Goal: Find specific page/section: Find specific page/section

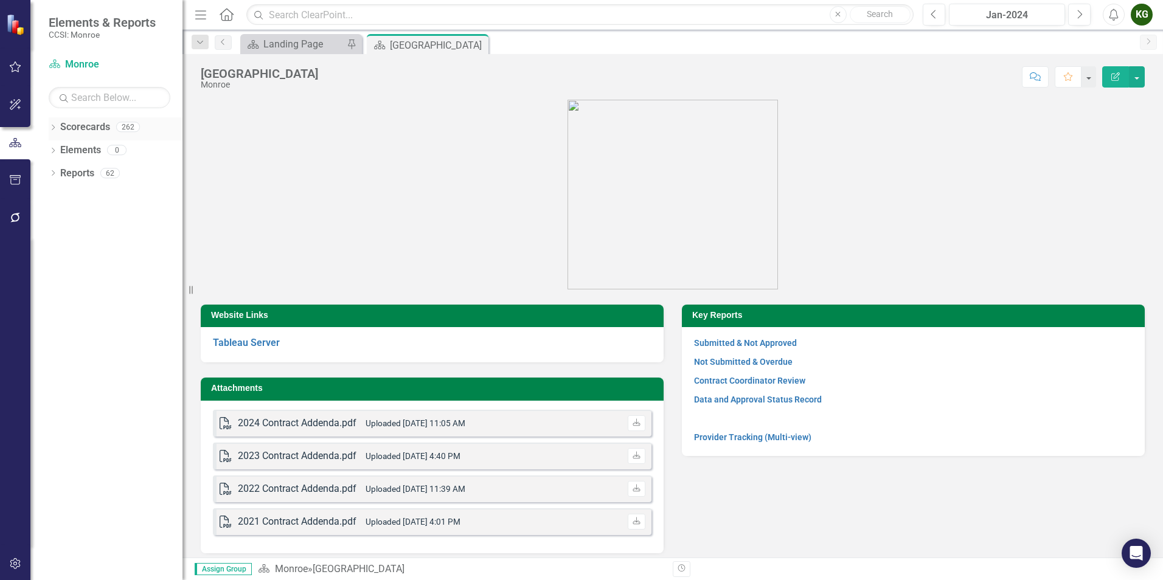
click at [55, 128] on icon "Dropdown" at bounding box center [53, 128] width 9 height 7
click at [60, 145] on div "Dropdown" at bounding box center [59, 150] width 9 height 10
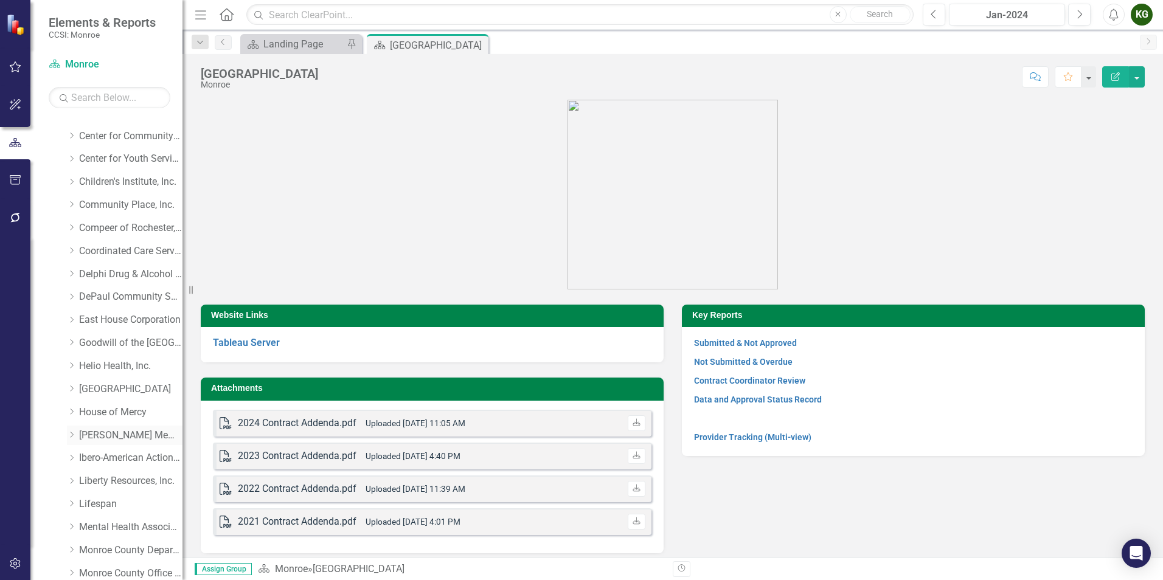
scroll to position [61, 0]
click at [120, 412] on link "House of Mercy" at bounding box center [130, 412] width 103 height 14
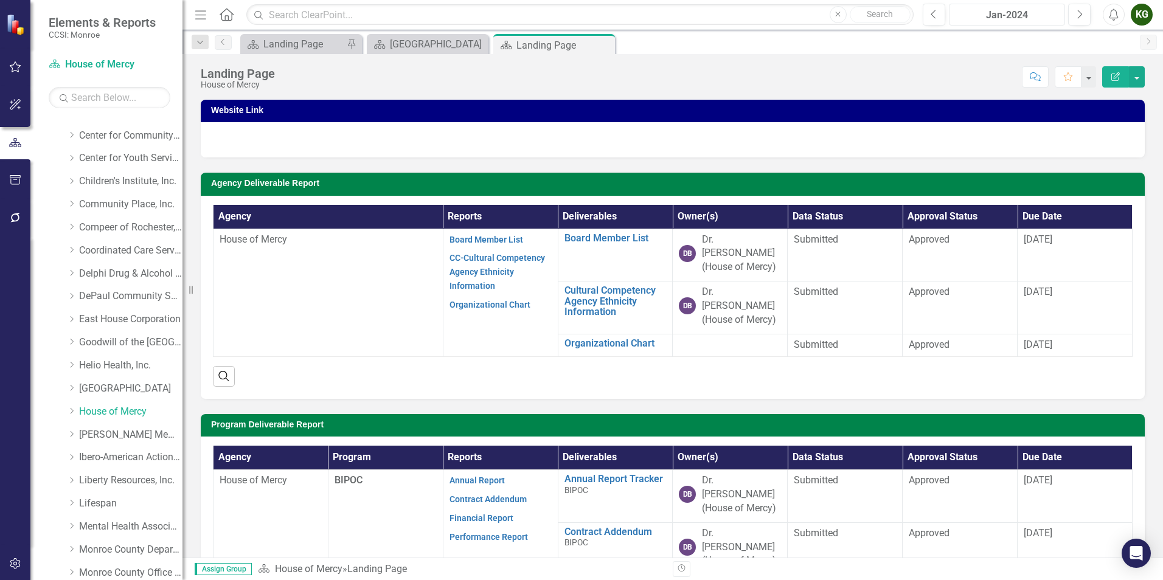
click at [1000, 18] on div "Jan-2024" at bounding box center [1007, 15] width 108 height 15
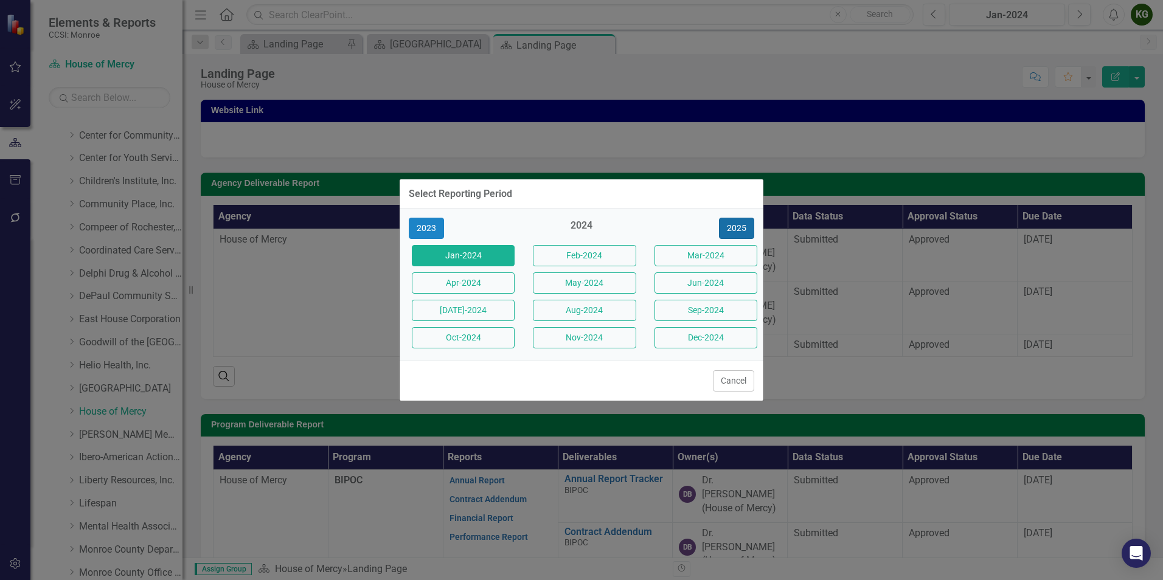
click at [736, 225] on button "2025" at bounding box center [736, 228] width 35 height 21
click at [608, 318] on button "Aug-2025" at bounding box center [584, 310] width 103 height 21
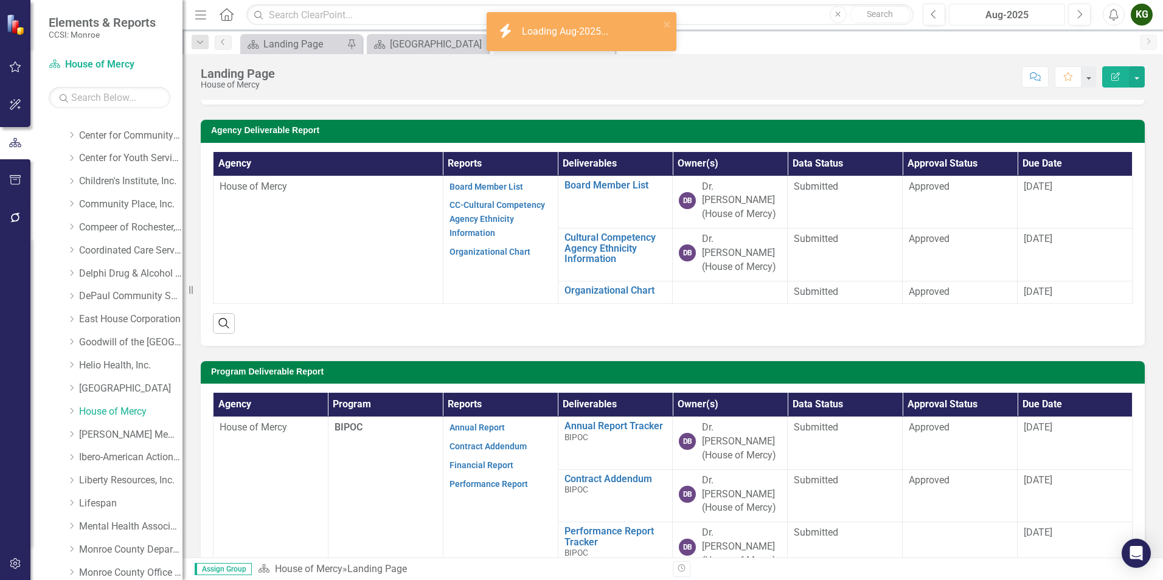
scroll to position [182, 0]
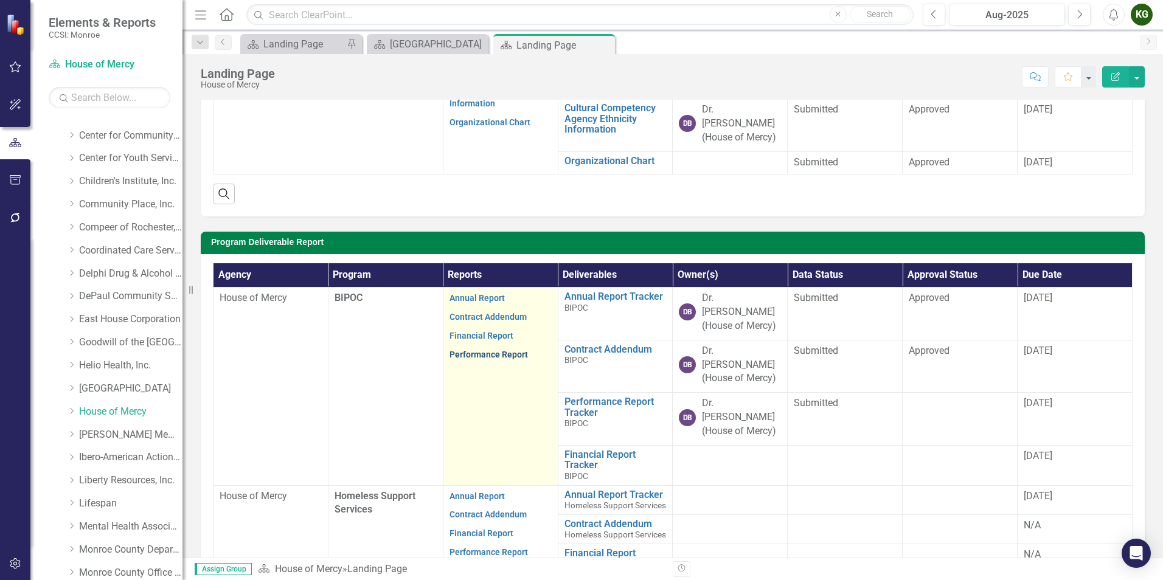
click at [482, 350] on link "Performance Report" at bounding box center [488, 355] width 78 height 10
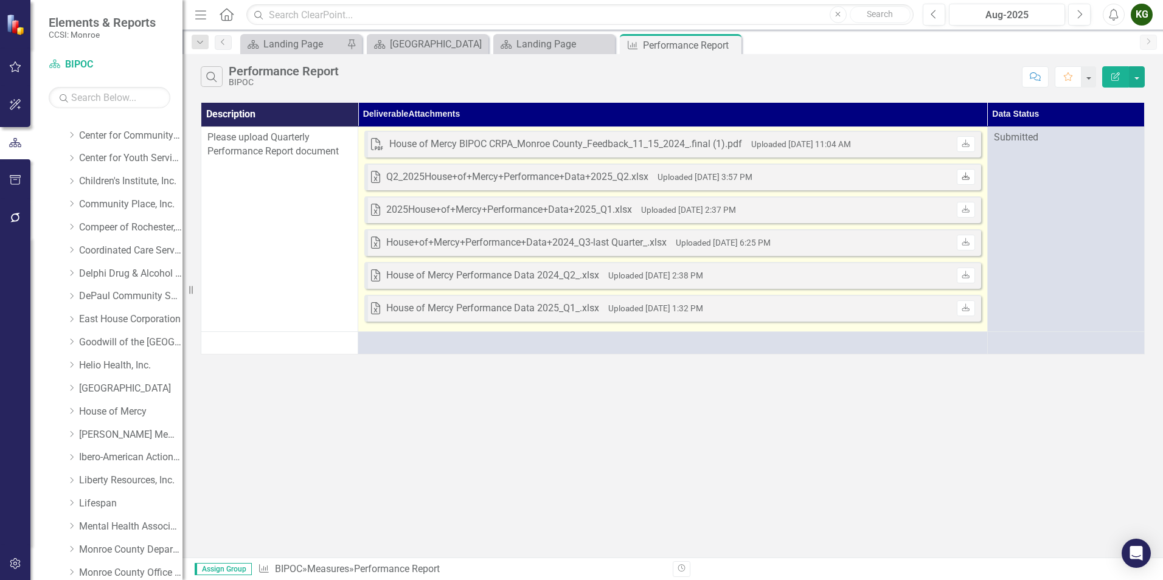
click at [968, 176] on icon "Download" at bounding box center [965, 176] width 9 height 7
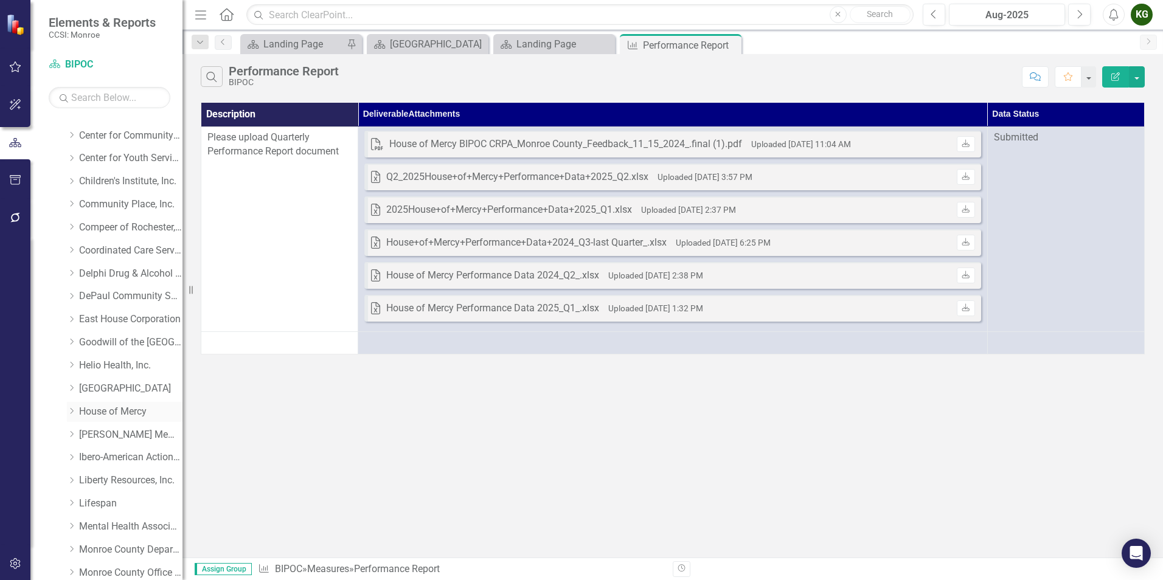
click at [91, 412] on link "House of Mercy" at bounding box center [130, 412] width 103 height 14
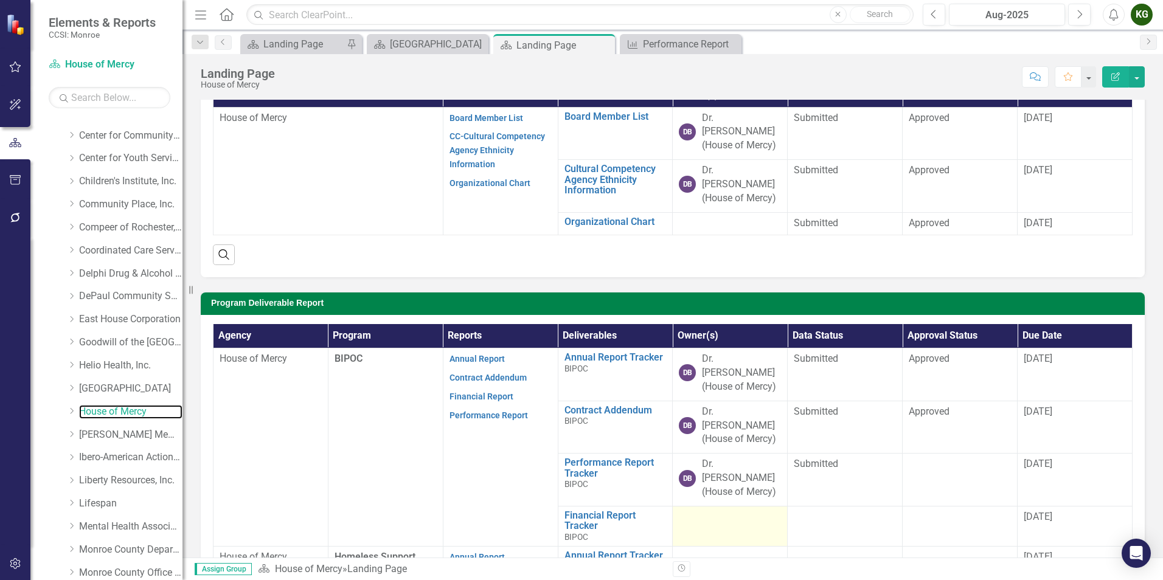
scroll to position [182, 0]
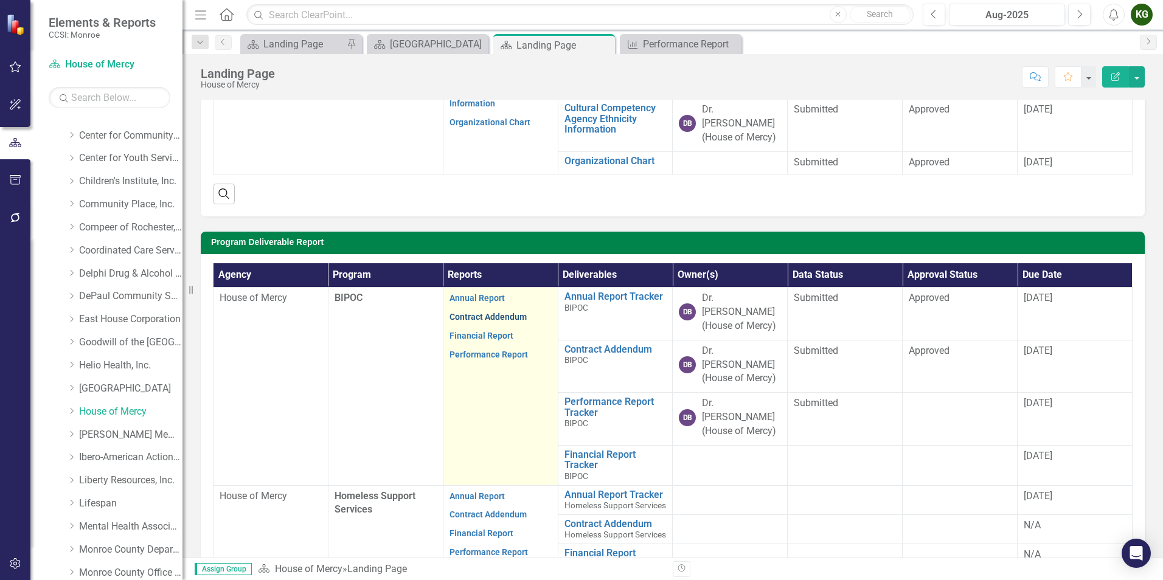
click at [471, 312] on link "Contract Addendum" at bounding box center [487, 317] width 77 height 10
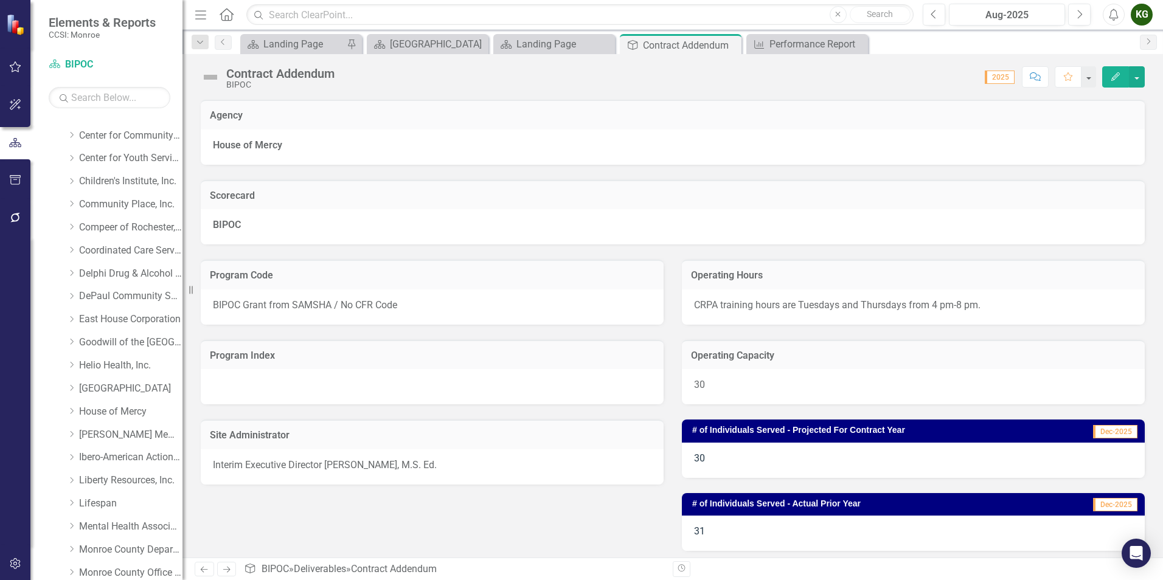
scroll to position [61, 0]
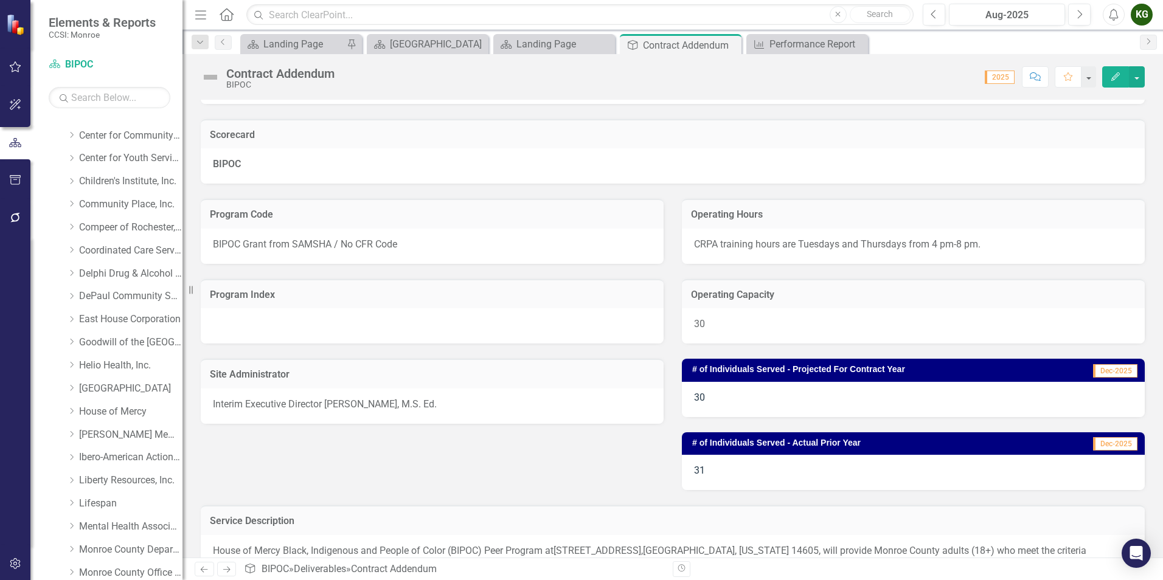
drag, startPoint x: 1142, startPoint y: 23, endPoint x: 1138, endPoint y: 29, distance: 6.9
click at [1142, 23] on div "KG" at bounding box center [1142, 15] width 22 height 22
click at [1089, 151] on link "Logout Log Out" at bounding box center [1104, 153] width 96 height 23
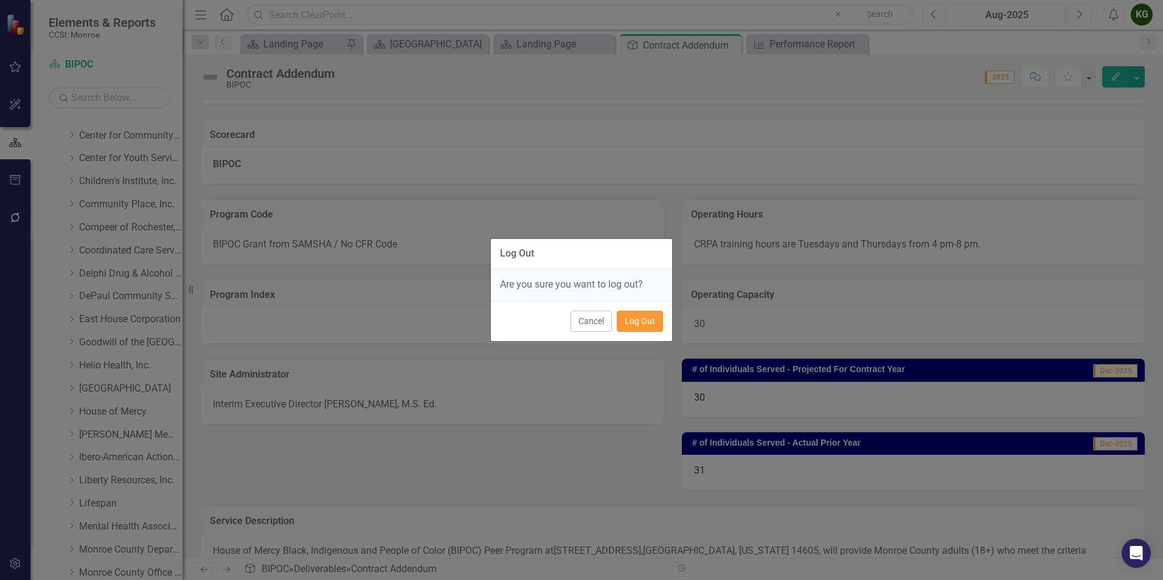
click at [646, 319] on button "Log Out" at bounding box center [640, 321] width 46 height 21
